Goal: Task Accomplishment & Management: Use online tool/utility

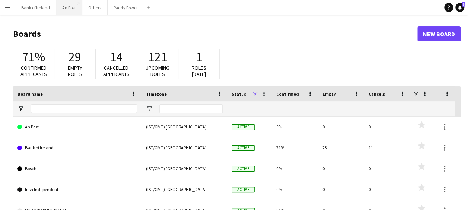
click at [68, 9] on button "An Post Close" at bounding box center [69, 7] width 26 height 15
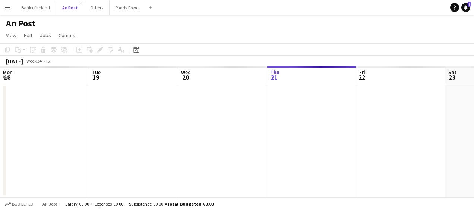
scroll to position [0, 178]
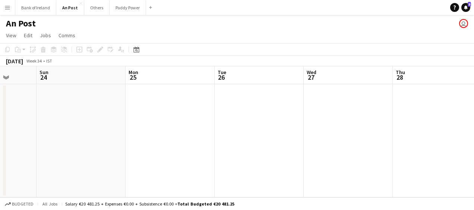
drag, startPoint x: 398, startPoint y: 72, endPoint x: 78, endPoint y: 104, distance: 321.6
click at [78, 104] on app-calendar-viewport "Wed 20 Thu 21 Fri 22 Sat 23 Sun 24 Mon 25 Tue 26 Wed 27 Thu 28 Fri 29 Sat 30" at bounding box center [237, 131] width 474 height 131
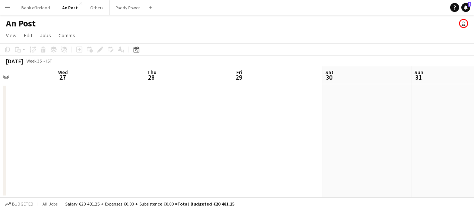
drag, startPoint x: 411, startPoint y: 73, endPoint x: 163, endPoint y: 82, distance: 248.3
click at [163, 82] on app-calendar-viewport "Sun 24 Mon 25 Tue 26 Wed 27 Thu 28 Fri 29 Sat 30 Sun 31 Mon 1 Tue 2 Wed 3" at bounding box center [237, 131] width 474 height 131
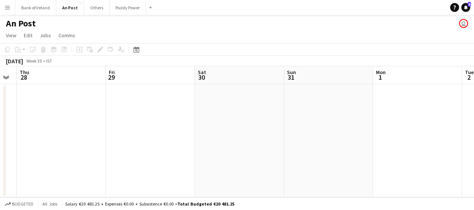
drag, startPoint x: 438, startPoint y: 74, endPoint x: 143, endPoint y: 78, distance: 295.1
click at [143, 78] on app-calendar-viewport "Sun 24 Mon 25 Tue 26 Wed 27 Thu 28 Fri 29 Sat 30 Sun 31 Mon 1 Tue 2 Wed 3" at bounding box center [237, 131] width 474 height 131
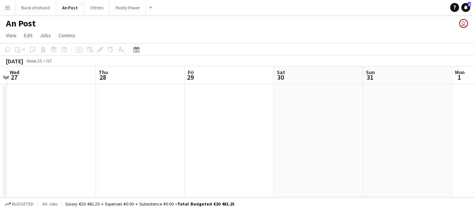
drag, startPoint x: 113, startPoint y: 77, endPoint x: 388, endPoint y: 77, distance: 274.6
click at [388, 77] on app-calendar-viewport "Mon 25 Tue 26 Wed 27 Thu 28 Fri 29 Sat 30 Sun 31 Mon 1 Tue 2 Wed 3 Thu 4" at bounding box center [237, 131] width 474 height 131
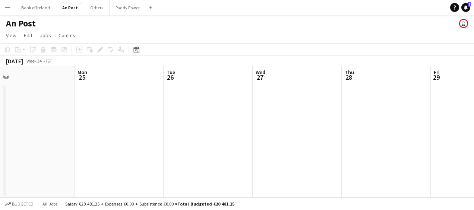
scroll to position [0, 226]
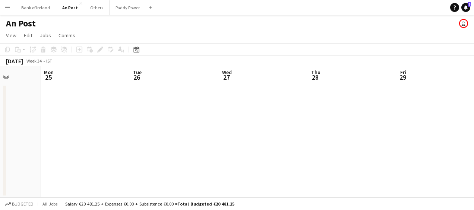
drag, startPoint x: 148, startPoint y: 75, endPoint x: 361, endPoint y: 75, distance: 212.4
click at [361, 75] on app-calendar-viewport "Fri 22 Sat 23 Sun 24 Mon 25 Tue 26 Wed 27 Thu 28 Fri 29 Sat 30 Sun 31 Mon 1" at bounding box center [237, 131] width 474 height 131
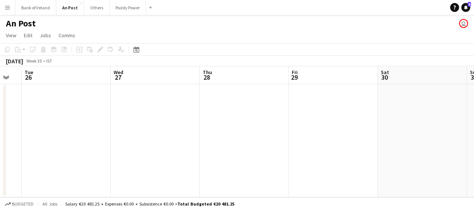
scroll to position [0, 247]
drag, startPoint x: 355, startPoint y: 74, endPoint x: 156, endPoint y: 74, distance: 198.2
click at [156, 74] on app-calendar-viewport "Fri 22 Sat 23 Sun 24 Mon 25 Tue 26 Wed 27 Thu 28 Fri 29 Sat 30 Sun 31 Mon 1" at bounding box center [237, 131] width 474 height 131
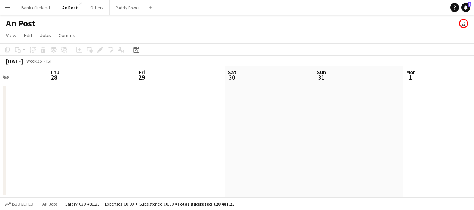
scroll to position [0, 346]
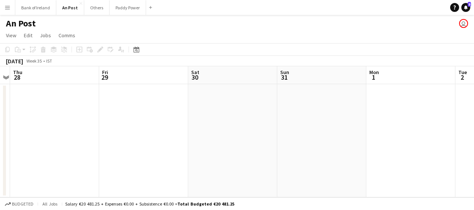
drag, startPoint x: 372, startPoint y: 77, endPoint x: 273, endPoint y: 78, distance: 99.1
click at [273, 78] on app-calendar-viewport "Sun 24 Mon 25 Tue 26 Wed 27 Thu 28 Fri 29 Sat 30 Sun 31 Mon 1 Tue 2 Wed 3" at bounding box center [237, 131] width 474 height 131
click at [92, 10] on button "Others Close" at bounding box center [96, 7] width 25 height 15
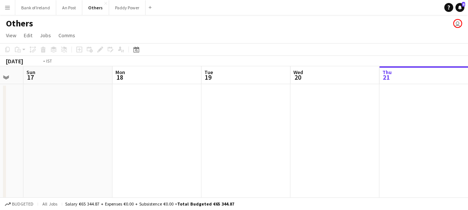
scroll to position [0, 206]
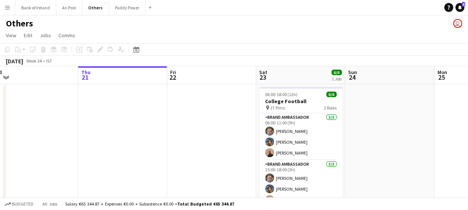
drag, startPoint x: 76, startPoint y: 76, endPoint x: 64, endPoint y: 75, distance: 12.1
click at [64, 75] on app-calendar-viewport "Sun 17 Mon 18 Tue 19 Wed 20 Thu 21 Fri 22 Sat 23 6/6 1 Job Sun 24 Mon 25 Tue 26…" at bounding box center [234, 139] width 468 height 146
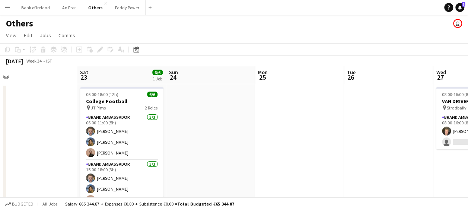
scroll to position [0, 217]
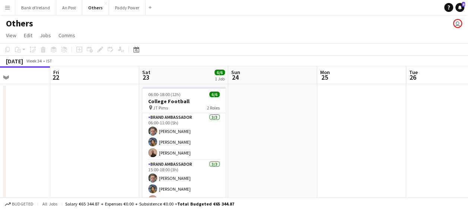
drag, startPoint x: 307, startPoint y: 77, endPoint x: 107, endPoint y: 78, distance: 200.1
click at [107, 78] on app-calendar-viewport "Tue 19 Wed 20 Thu 21 Fri 22 Sat 23 6/6 1 Job Sun 24 Mon 25 Tue 26 Wed 27 1/2 1 …" at bounding box center [234, 139] width 468 height 146
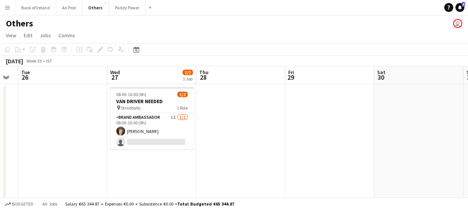
drag, startPoint x: 316, startPoint y: 76, endPoint x: 174, endPoint y: 78, distance: 142.0
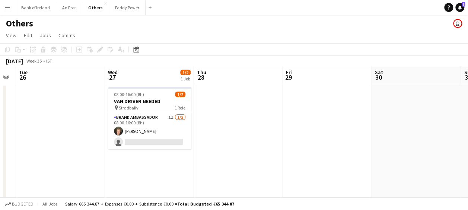
click at [104, 83] on app-calendar-viewport "Sat 23 6/6 1 Job Sun 24 Mon 25 Tue 26 Wed 27 1/2 1 Job Thu 28 Fri 29 Sat 30 Sun…" at bounding box center [234, 139] width 468 height 146
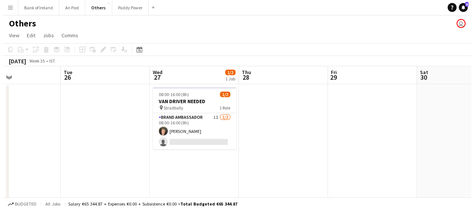
scroll to position [0, 287]
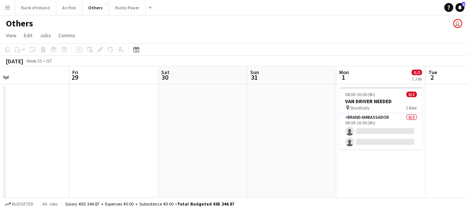
drag, startPoint x: 415, startPoint y: 78, endPoint x: 201, endPoint y: 79, distance: 213.5
click at [201, 79] on app-calendar-viewport "Mon 25 Tue 26 Wed 27 1/2 1 Job Thu 28 Fri 29 Sat 30 Sun 31 Mon 1 0/2 1 Job Tue …" at bounding box center [234, 139] width 468 height 146
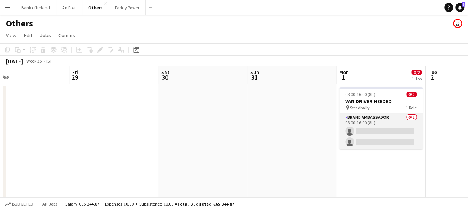
click at [384, 132] on app-card-role "Brand Ambassador 0/2 08:00-16:00 (8h) single-neutral-actions single-neutral-act…" at bounding box center [380, 131] width 83 height 36
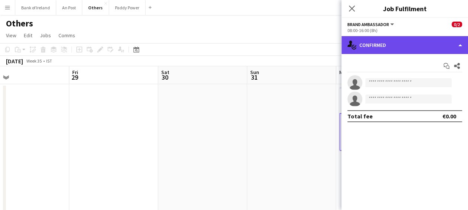
click at [413, 46] on div "single-neutral-actions-check-2 Confirmed" at bounding box center [405, 45] width 127 height 18
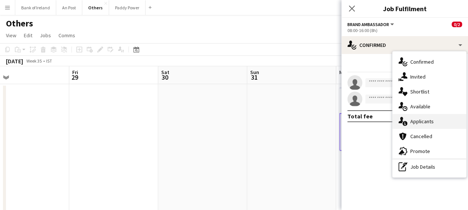
click at [430, 121] on div "single-neutral-actions-information Applicants" at bounding box center [430, 121] width 74 height 15
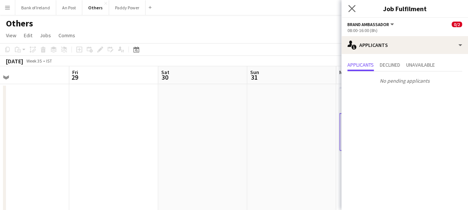
click at [356, 7] on app-icon "Close pop-in" at bounding box center [352, 8] width 11 height 11
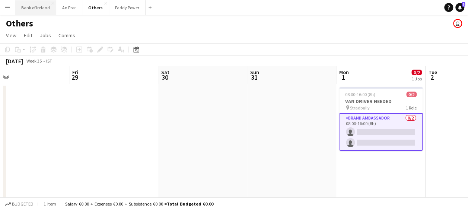
click at [42, 10] on button "Bank of Ireland Close" at bounding box center [35, 7] width 41 height 15
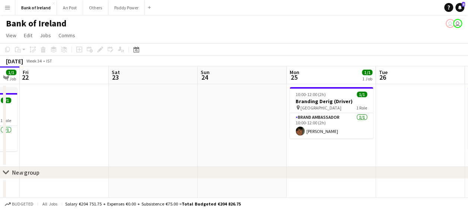
scroll to position [0, 226]
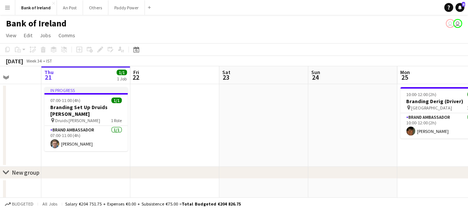
drag, startPoint x: 396, startPoint y: 75, endPoint x: 171, endPoint y: 85, distance: 226.0
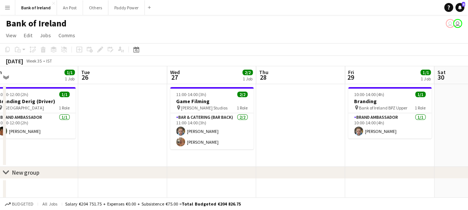
drag, startPoint x: 431, startPoint y: 69, endPoint x: 203, endPoint y: 79, distance: 228.3
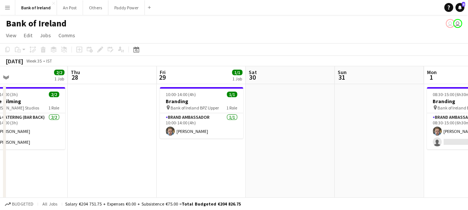
scroll to position [0, 353]
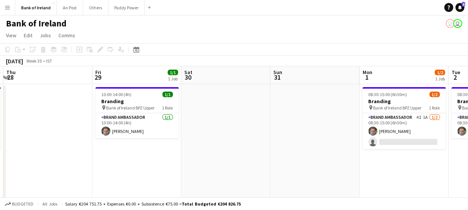
drag, startPoint x: 426, startPoint y: 78, endPoint x: 181, endPoint y: 79, distance: 244.8
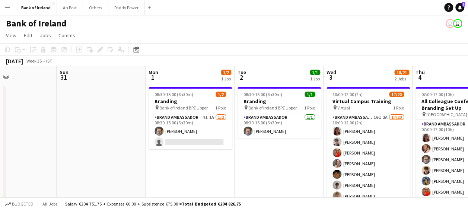
scroll to position [0, 239]
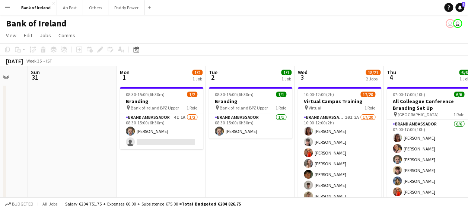
drag, startPoint x: 383, startPoint y: 77, endPoint x: 140, endPoint y: 83, distance: 242.7
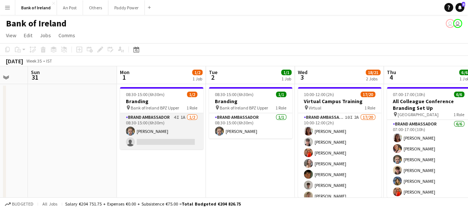
click at [174, 140] on app-card-role "Brand Ambassador 4I 1A [DATE] 08:30-15:00 (6h30m) [PERSON_NAME] single-neutral-…" at bounding box center [161, 131] width 83 height 36
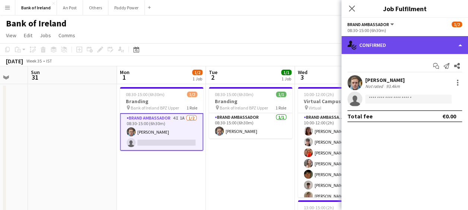
click at [444, 46] on div "single-neutral-actions-check-2 Confirmed" at bounding box center [405, 45] width 127 height 18
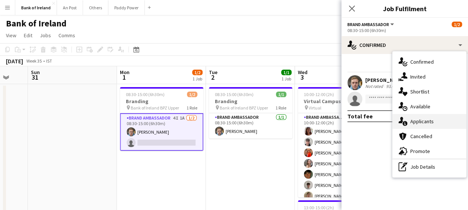
click at [427, 121] on div "single-neutral-actions-information Applicants" at bounding box center [430, 121] width 74 height 15
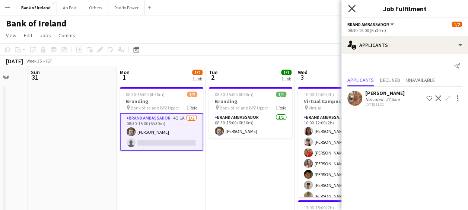
click at [351, 9] on icon "Close pop-in" at bounding box center [351, 8] width 7 height 7
